Goal: Book appointment/travel/reservation

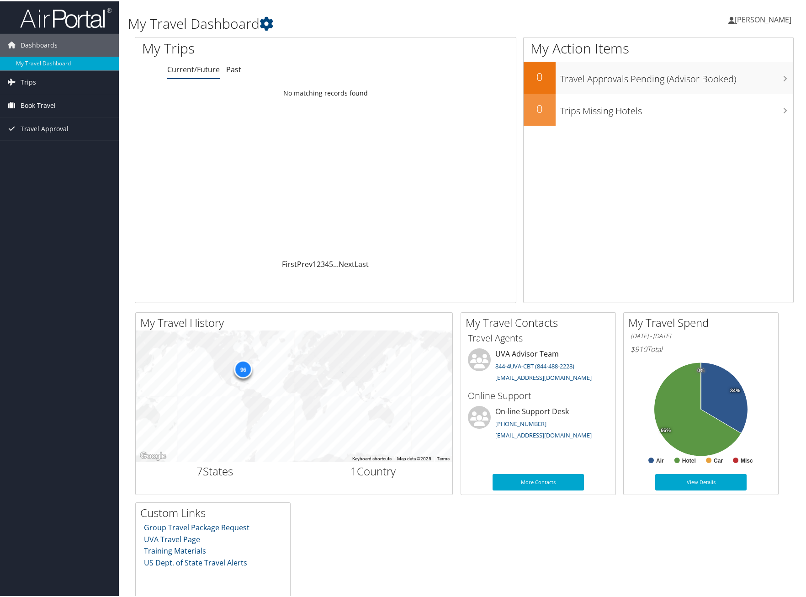
click at [27, 103] on span "Book Travel" at bounding box center [38, 104] width 35 height 23
click at [22, 149] on link "Book/Manage Online Trips" at bounding box center [59, 150] width 119 height 14
